Goal: Task Accomplishment & Management: Complete application form

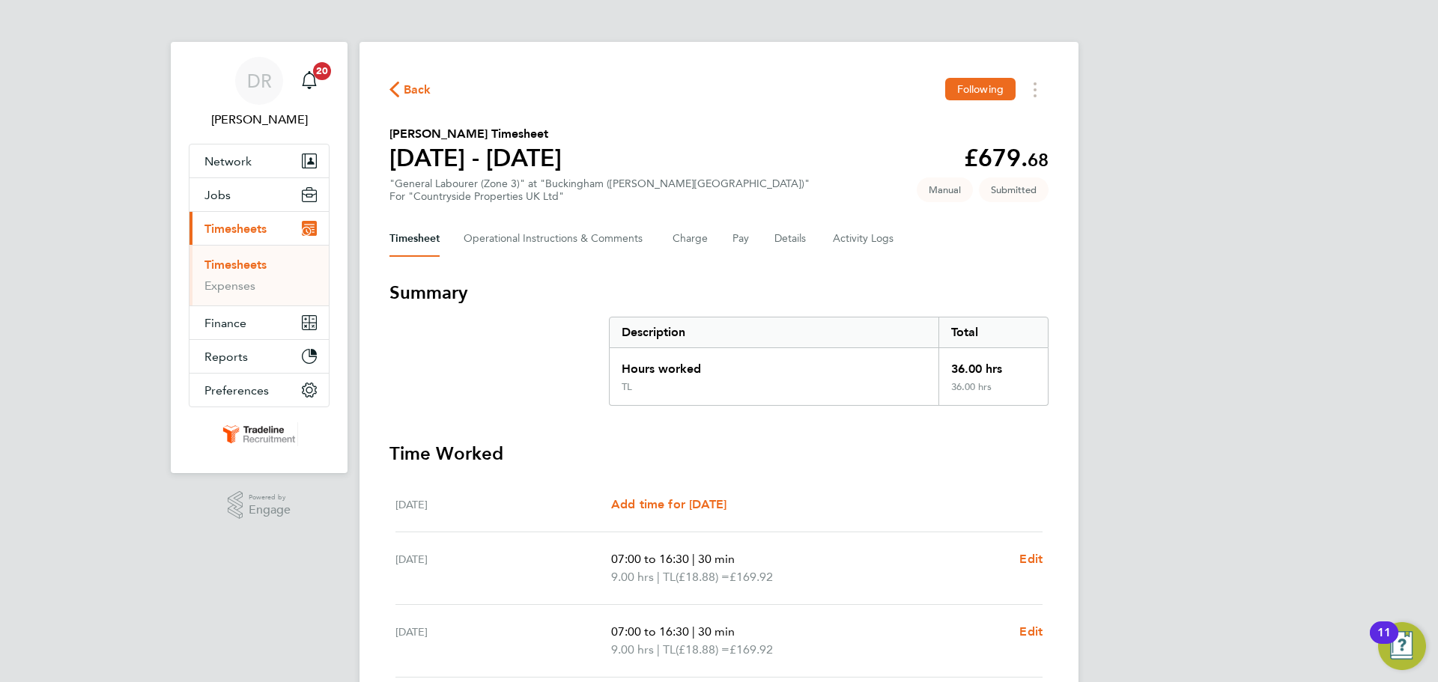
click at [242, 264] on link "Timesheets" at bounding box center [235, 265] width 62 height 14
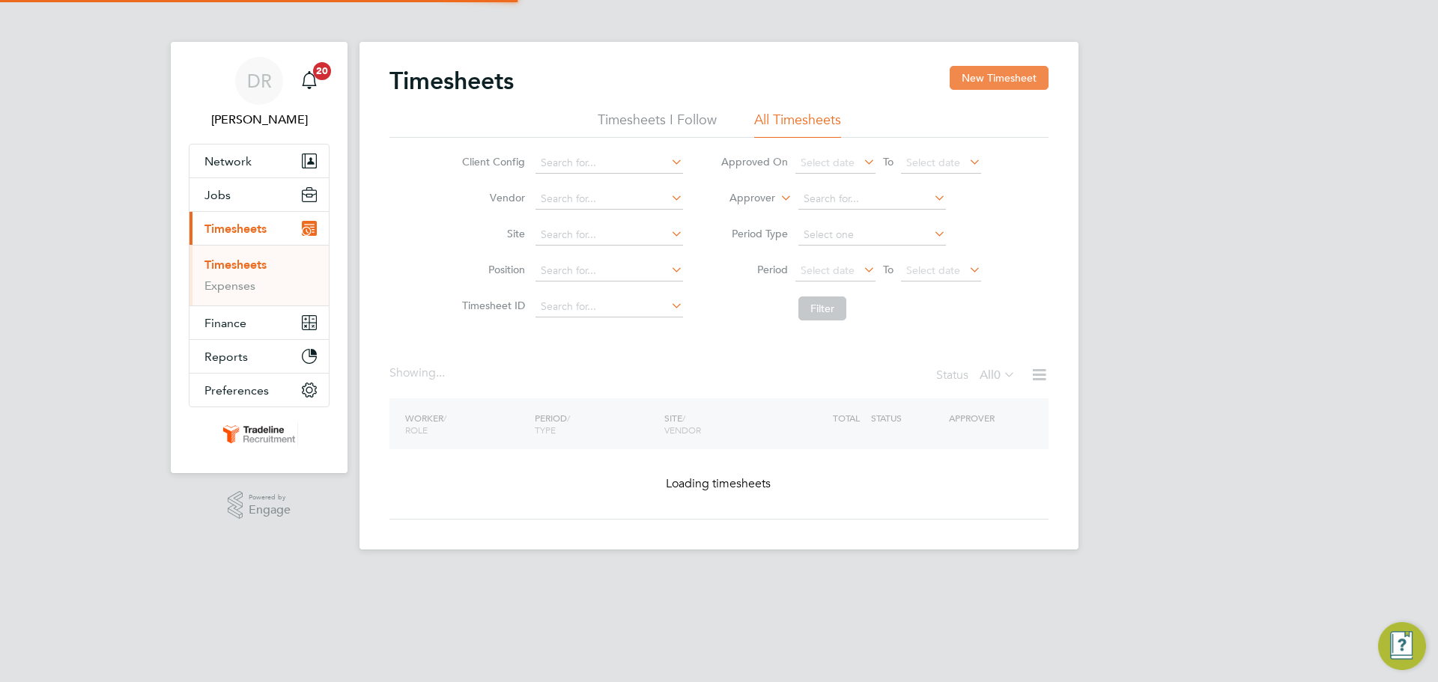
drag, startPoint x: 986, startPoint y: 80, endPoint x: 924, endPoint y: 94, distance: 64.3
click at [986, 80] on button "New Timesheet" at bounding box center [999, 78] width 99 height 24
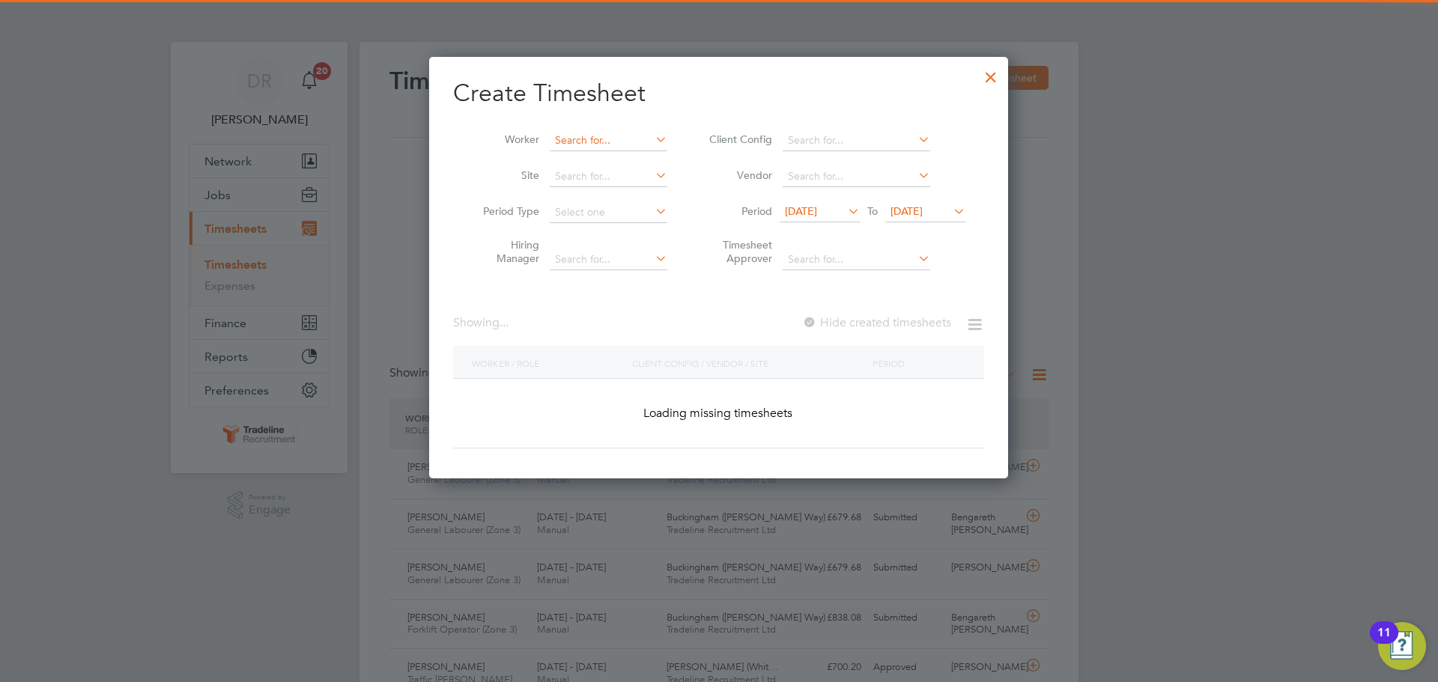
click at [607, 141] on input at bounding box center [609, 140] width 118 height 21
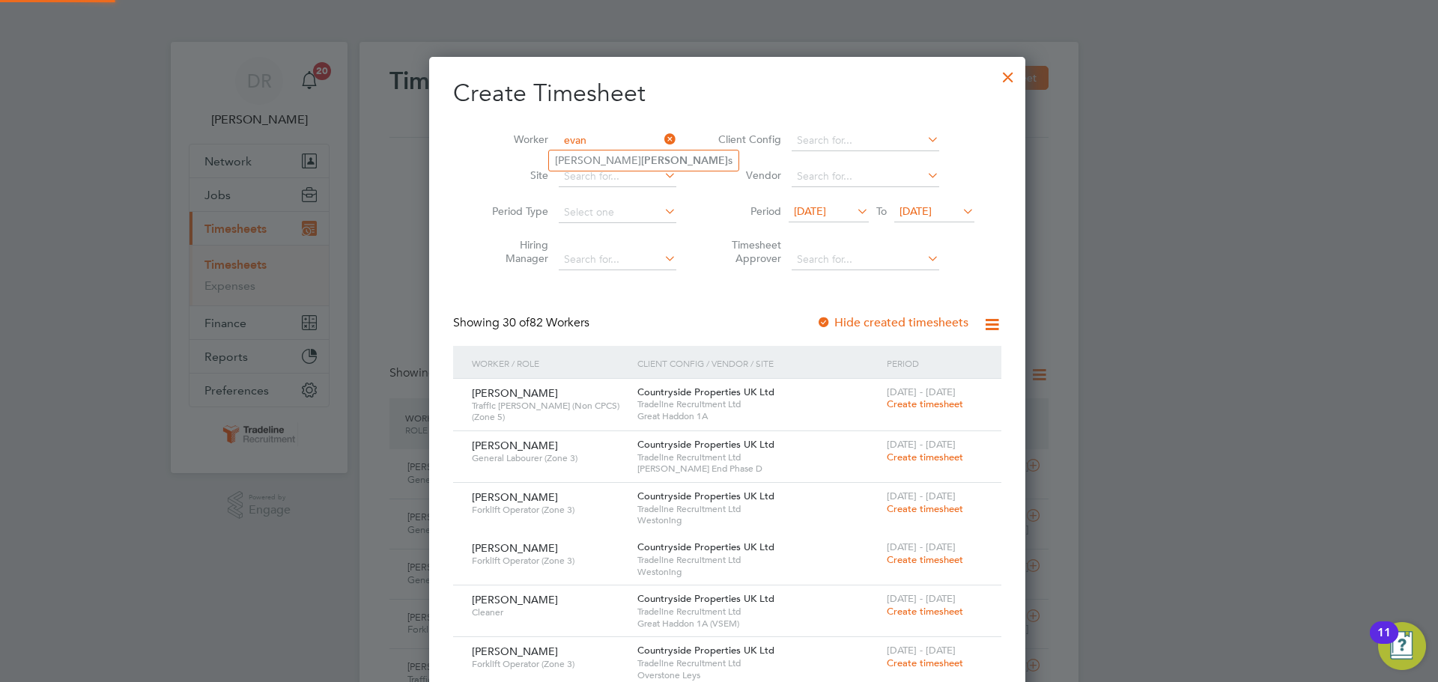
type input "evan"
click at [595, 171] on ul "[PERSON_NAME] [PERSON_NAME] s" at bounding box center [643, 161] width 191 height 22
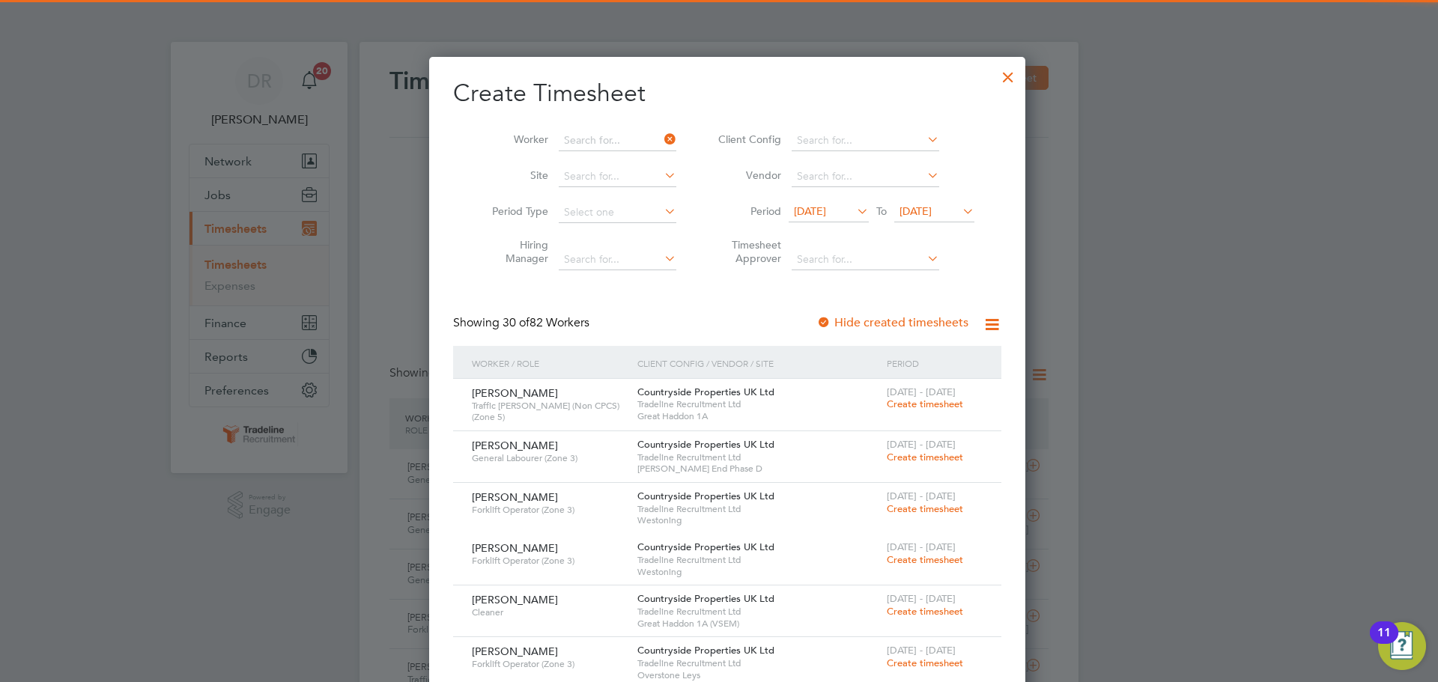
click at [595, 160] on li "Site" at bounding box center [578, 177] width 233 height 36
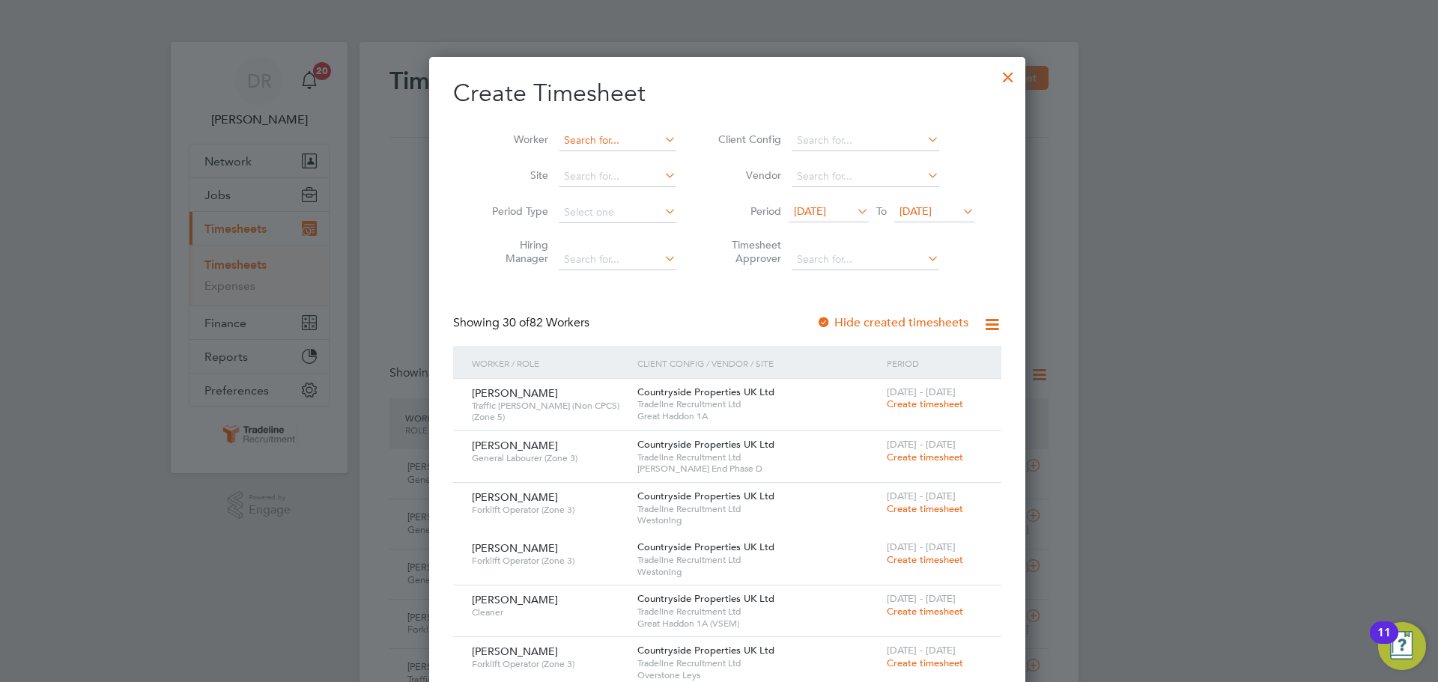
click at [592, 136] on input at bounding box center [618, 140] width 118 height 21
click at [641, 154] on b "[PERSON_NAME]" at bounding box center [684, 160] width 87 height 13
type input "[PERSON_NAME]"
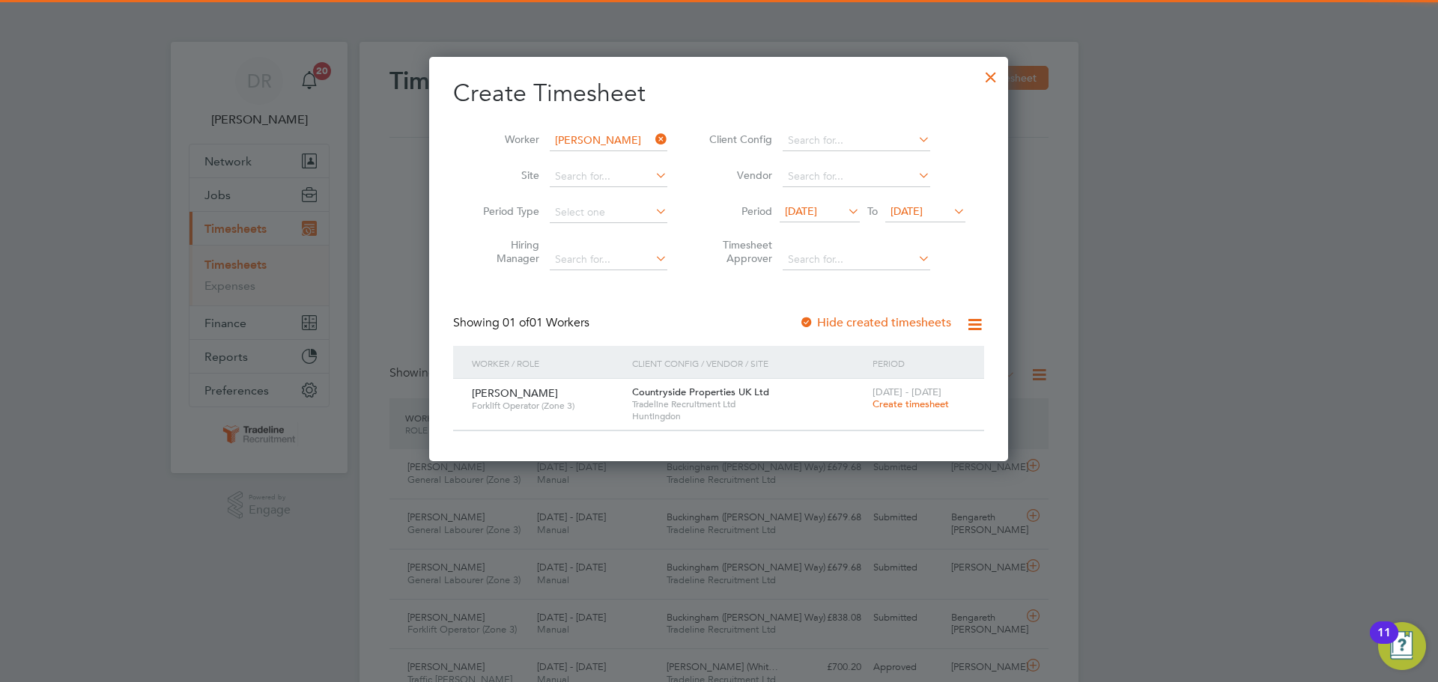
click at [876, 401] on span "Create timesheet" at bounding box center [911, 404] width 76 height 13
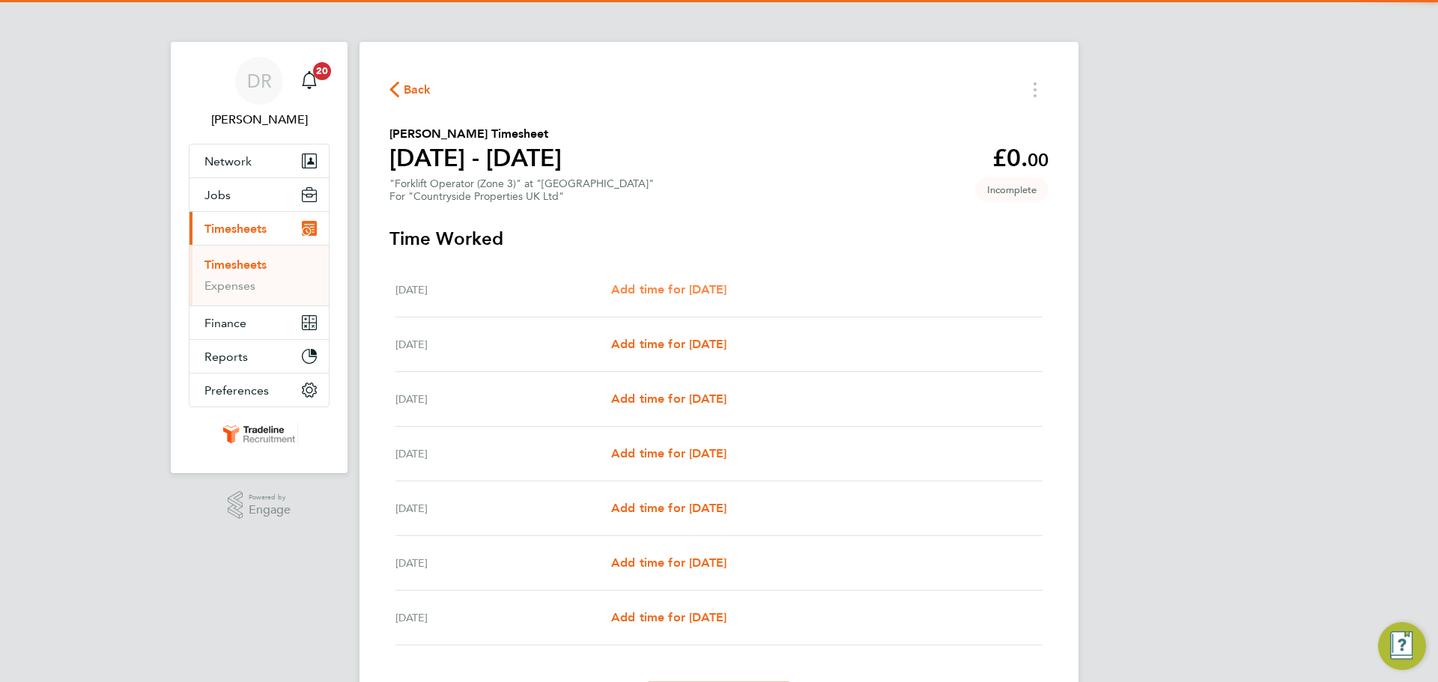
click at [701, 296] on span "Add time for [DATE]" at bounding box center [668, 289] width 115 height 14
select select "30"
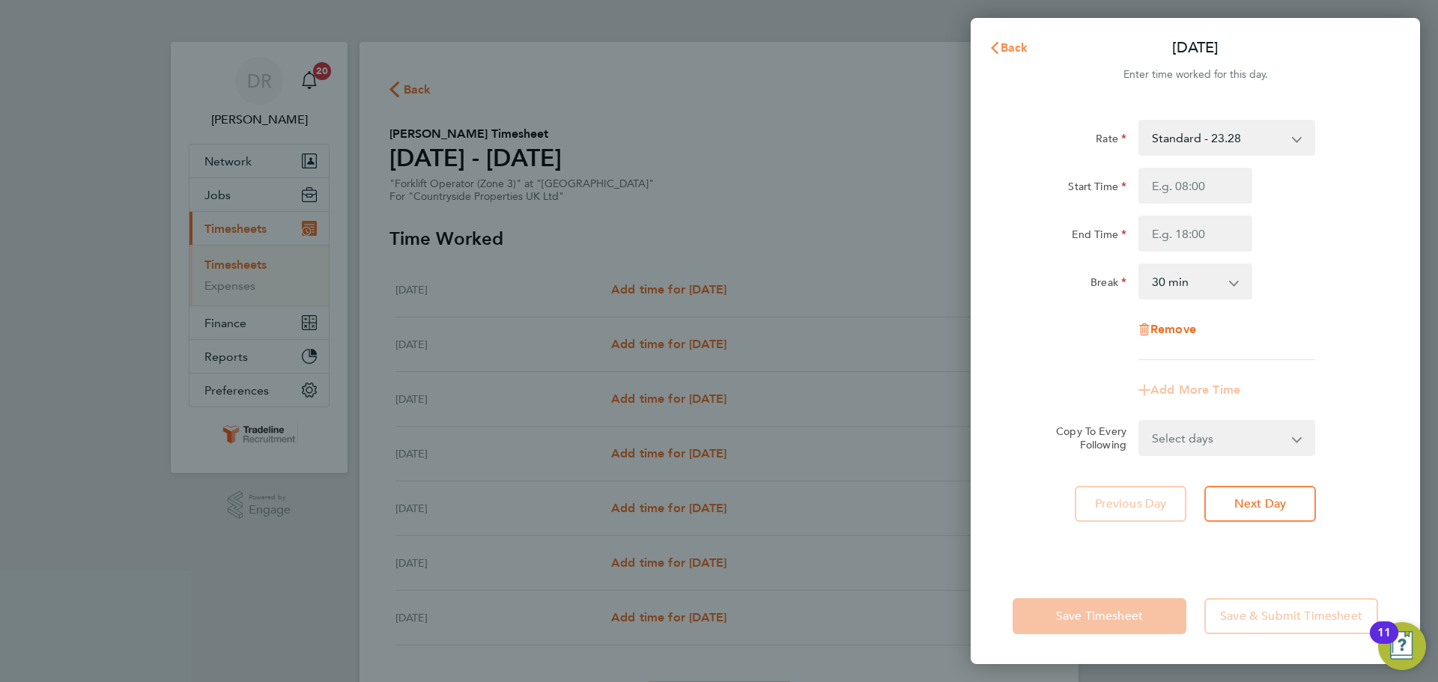
click at [1011, 52] on span "Back" at bounding box center [1015, 47] width 28 height 14
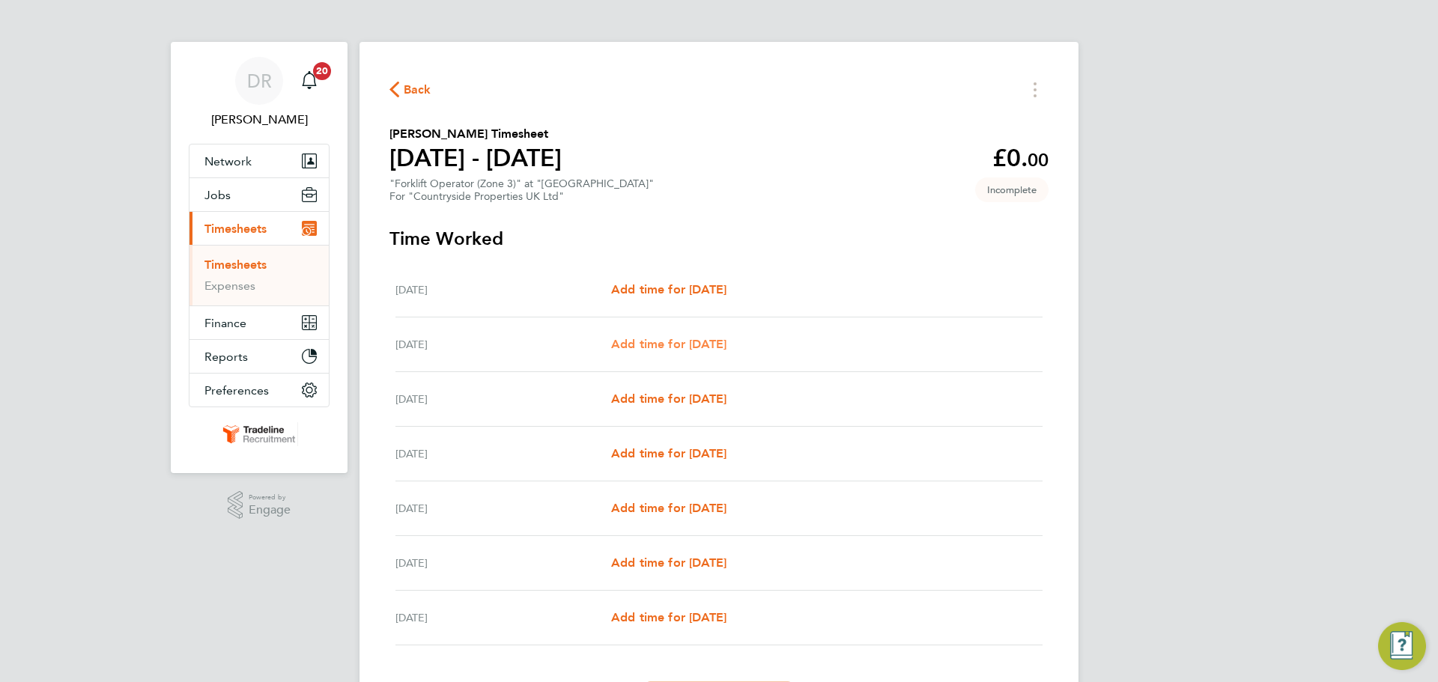
click at [713, 337] on span "Add time for [DATE]" at bounding box center [668, 344] width 115 height 14
select select "30"
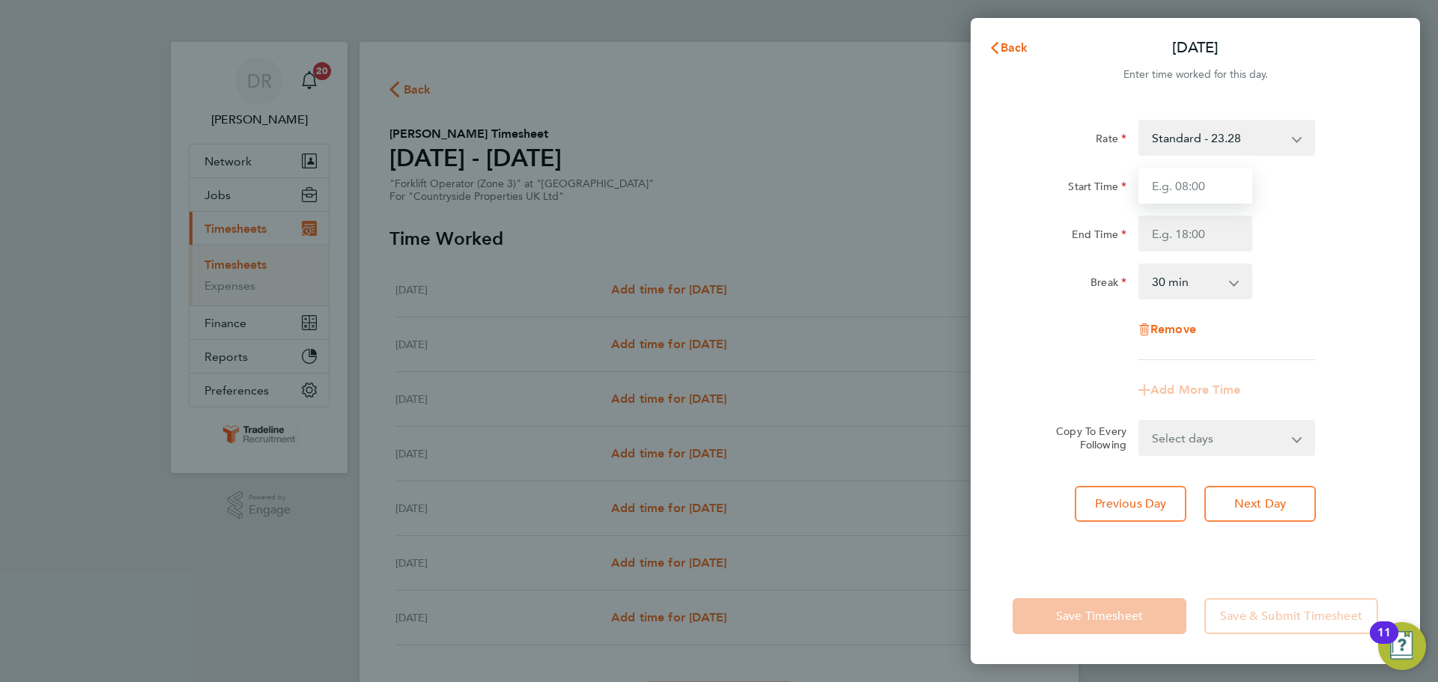
click at [1222, 175] on input "Start Time" at bounding box center [1196, 186] width 114 height 36
type input "07:00"
click at [1166, 243] on input "End Time" at bounding box center [1196, 234] width 114 height 36
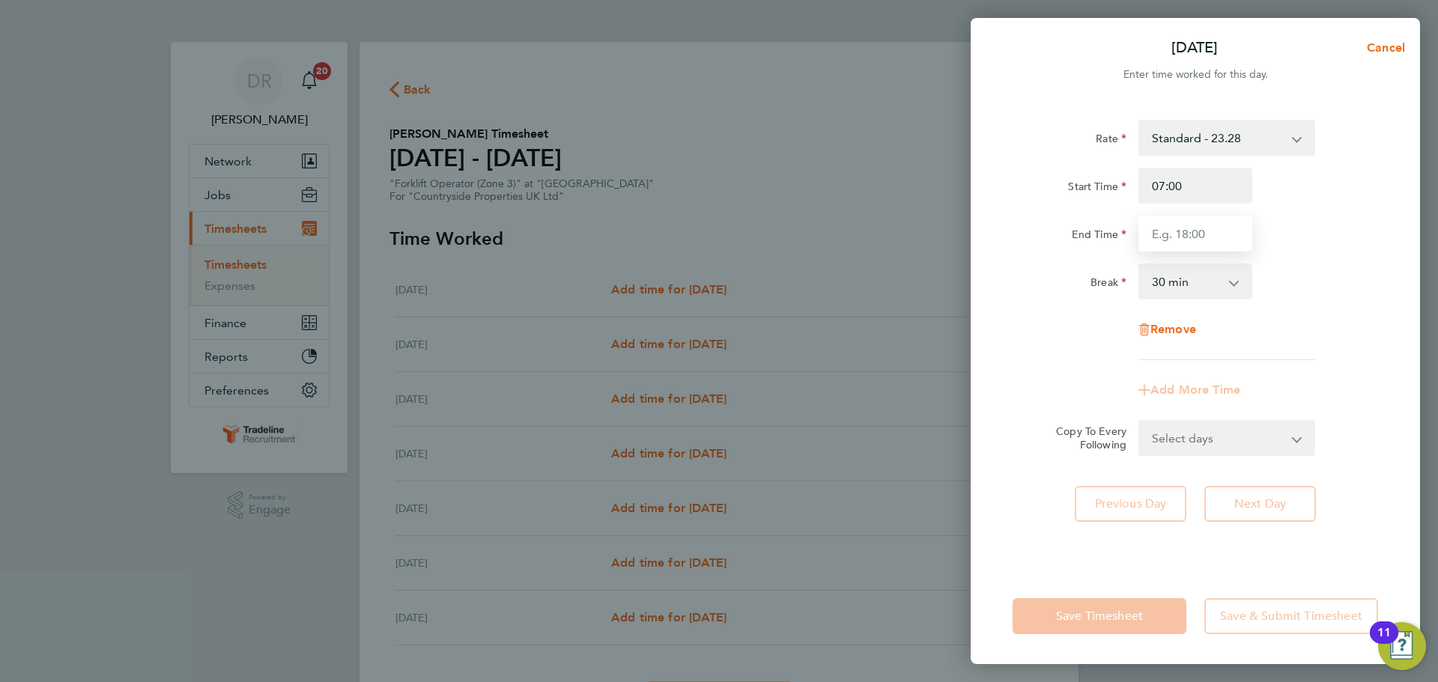
type input "16:30"
click at [1288, 299] on div "Break 0 min 15 min 30 min 45 min 60 min 75 min 90 min" at bounding box center [1196, 282] width 378 height 36
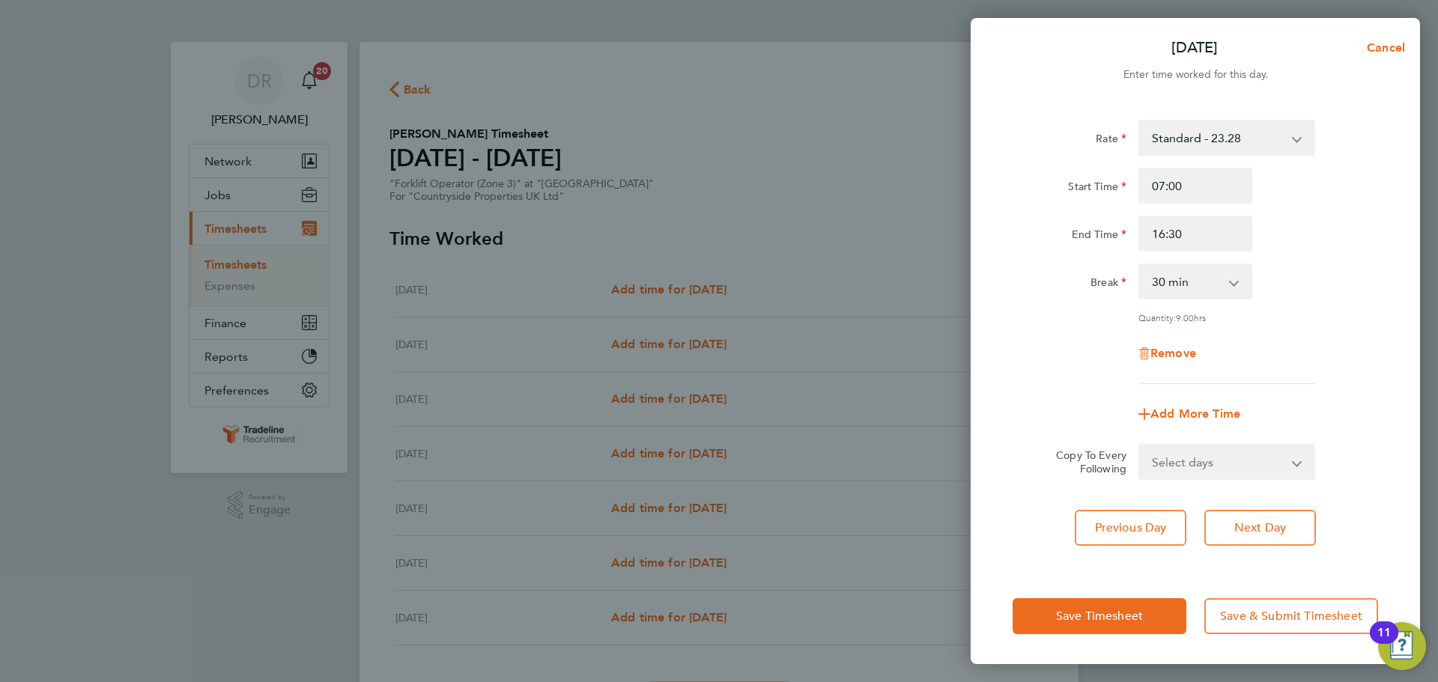
click at [1221, 465] on select "Select days Day Weekday (Mon-Fri) Weekend (Sat-Sun) [DATE] [DATE] [DATE] [DATE]…" at bounding box center [1218, 462] width 157 height 33
select select "WEEKDAY"
click at [1140, 446] on select "Select days Day Weekday (Mon-Fri) Weekend (Sat-Sun) [DATE] [DATE] [DATE] [DATE]…" at bounding box center [1218, 462] width 157 height 33
select select "[DATE]"
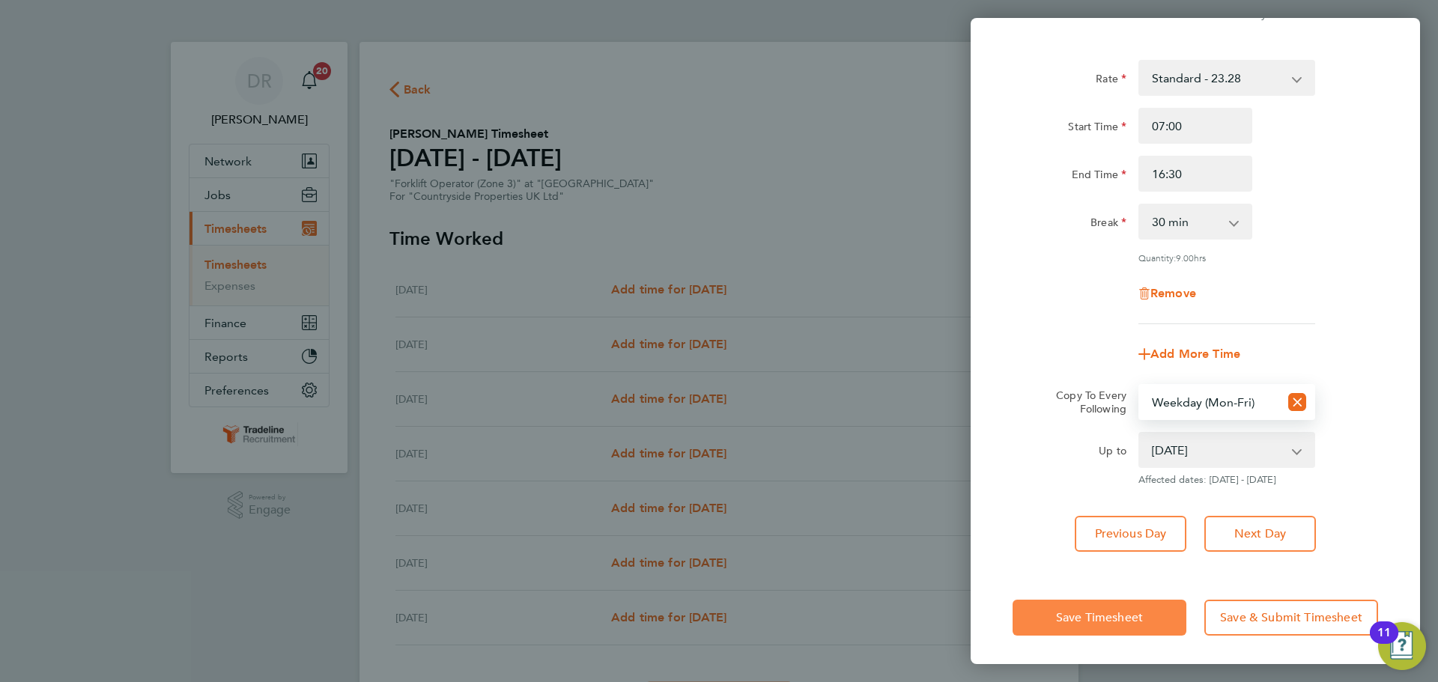
click at [1129, 605] on button "Save Timesheet" at bounding box center [1100, 618] width 174 height 36
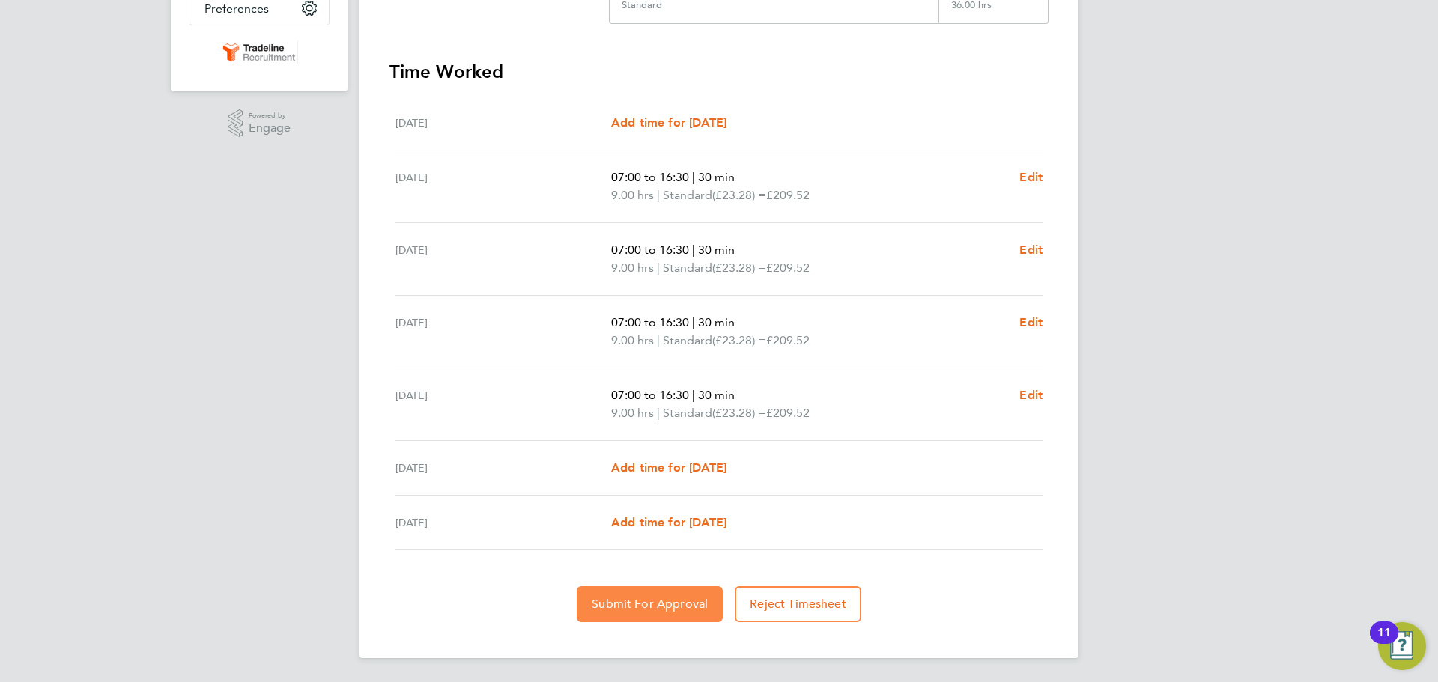
click at [666, 603] on span "Submit For Approval" at bounding box center [650, 604] width 116 height 15
